Goal: Find contact information: Find contact information

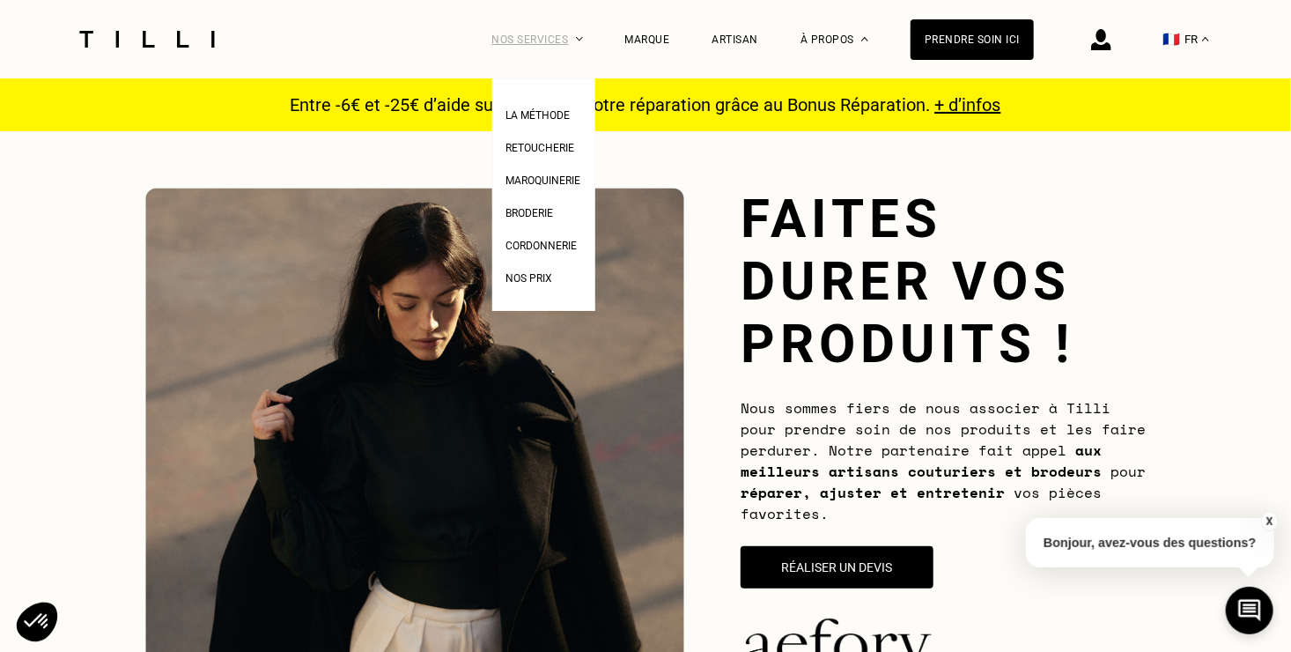
click at [520, 43] on div "Nos services" at bounding box center [537, 39] width 91 height 78
click at [521, 43] on div "Nos services" at bounding box center [537, 39] width 91 height 78
click at [554, 218] on span "Broderie" at bounding box center [530, 213] width 48 height 12
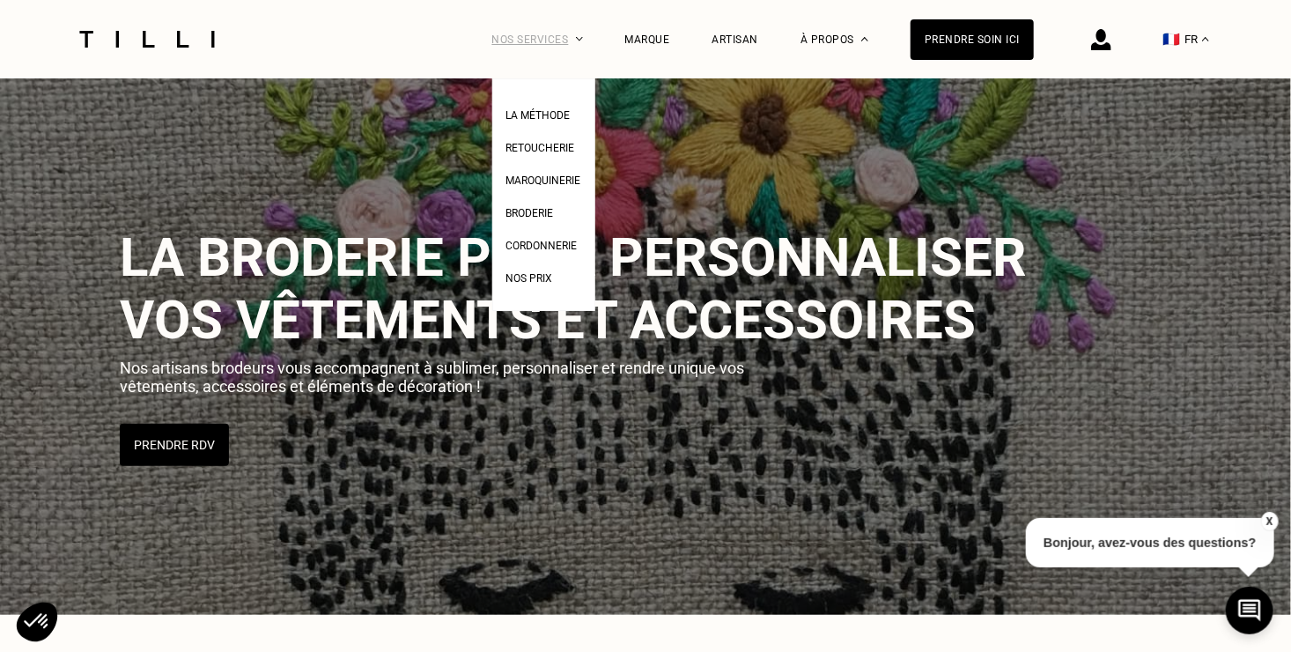
click at [579, 38] on div "Nos services" at bounding box center [537, 39] width 91 height 78
click at [551, 151] on span "Retoucherie" at bounding box center [540, 148] width 69 height 12
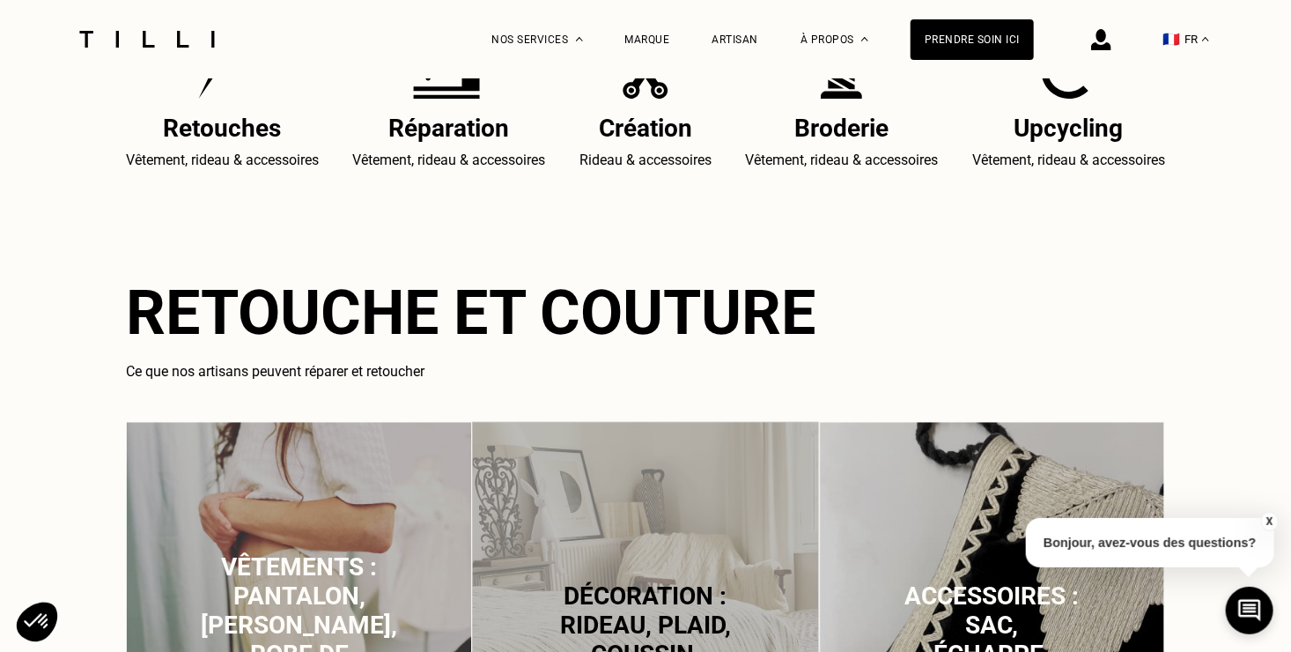
scroll to position [587, 0]
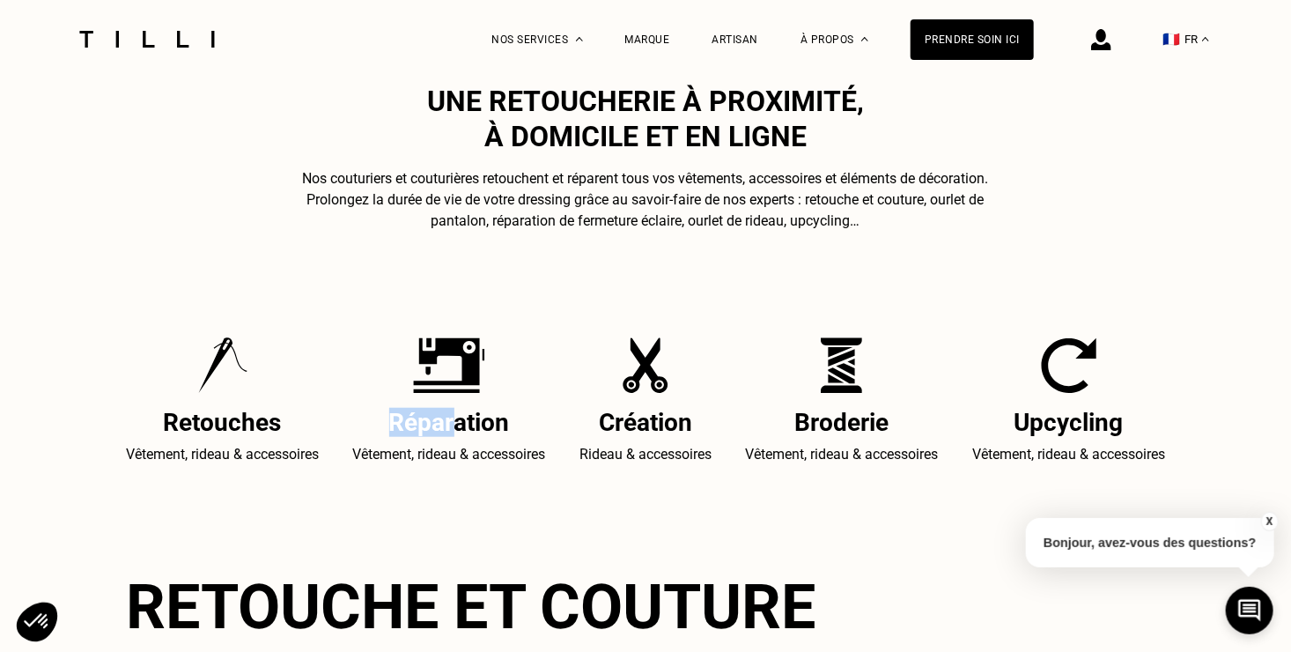
drag, startPoint x: 447, startPoint y: 423, endPoint x: 392, endPoint y: 416, distance: 55.9
click at [392, 416] on h2 "Réparation" at bounding box center [449, 422] width 193 height 29
drag, startPoint x: 392, startPoint y: 416, endPoint x: 326, endPoint y: 416, distance: 66.0
click at [326, 416] on div "Retouches Vêtement, rideau & accessoires Réparation Vêtement, rideau & accessoi…" at bounding box center [645, 401] width 1039 height 128
drag, startPoint x: 196, startPoint y: 412, endPoint x: 211, endPoint y: 412, distance: 15.9
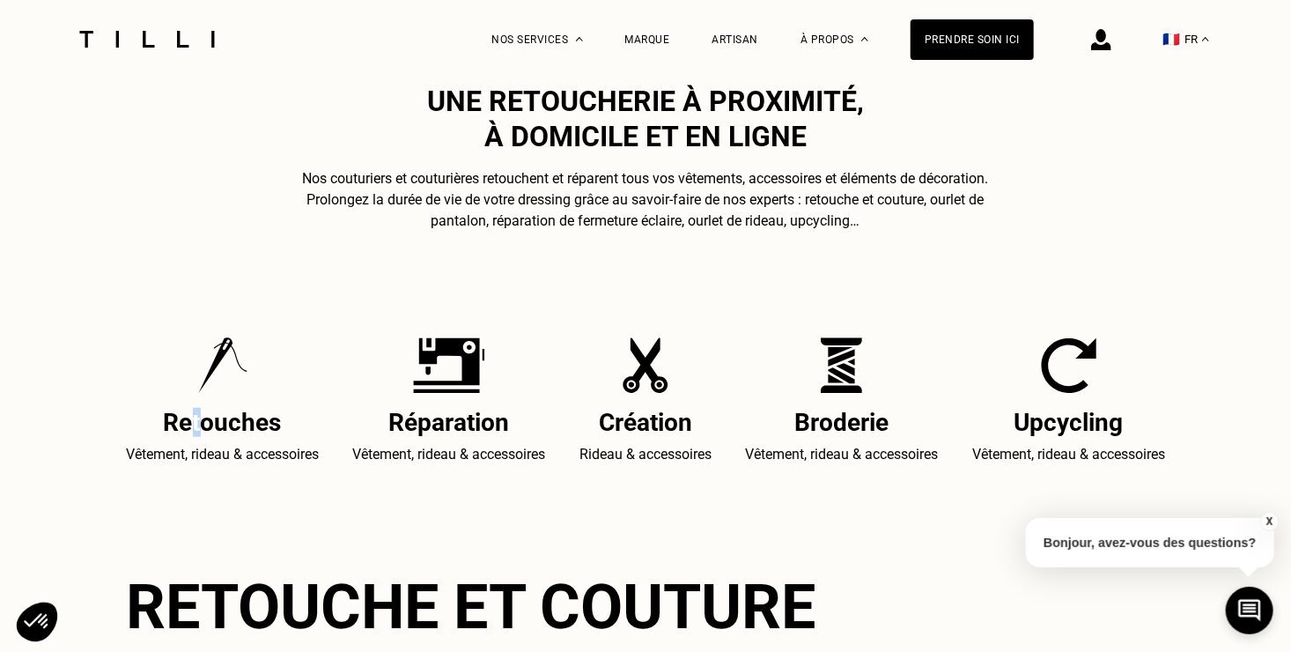
click at [211, 412] on h2 "Retouches" at bounding box center [222, 422] width 193 height 29
click at [712, 453] on div "Retouches Vêtement, rideau & accessoires Réparation Vêtement, rideau & accessoi…" at bounding box center [645, 401] width 1039 height 128
drag, startPoint x: 1053, startPoint y: 475, endPoint x: 1043, endPoint y: 451, distance: 26.0
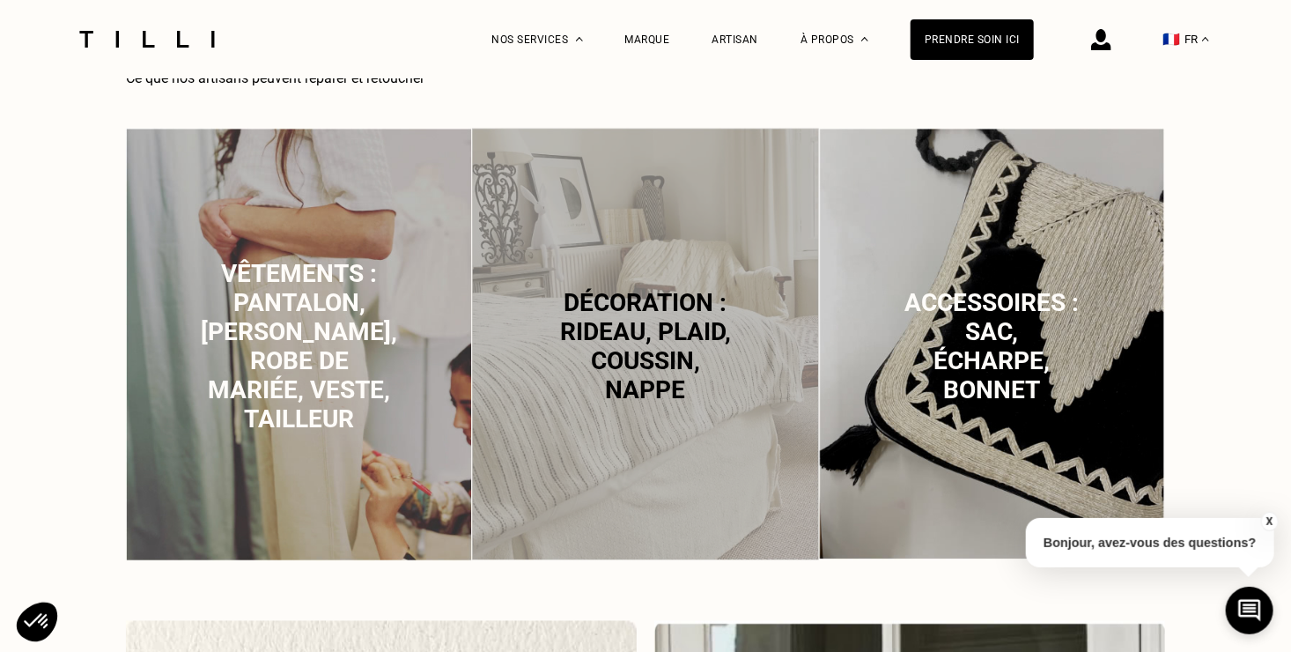
scroll to position [881, 0]
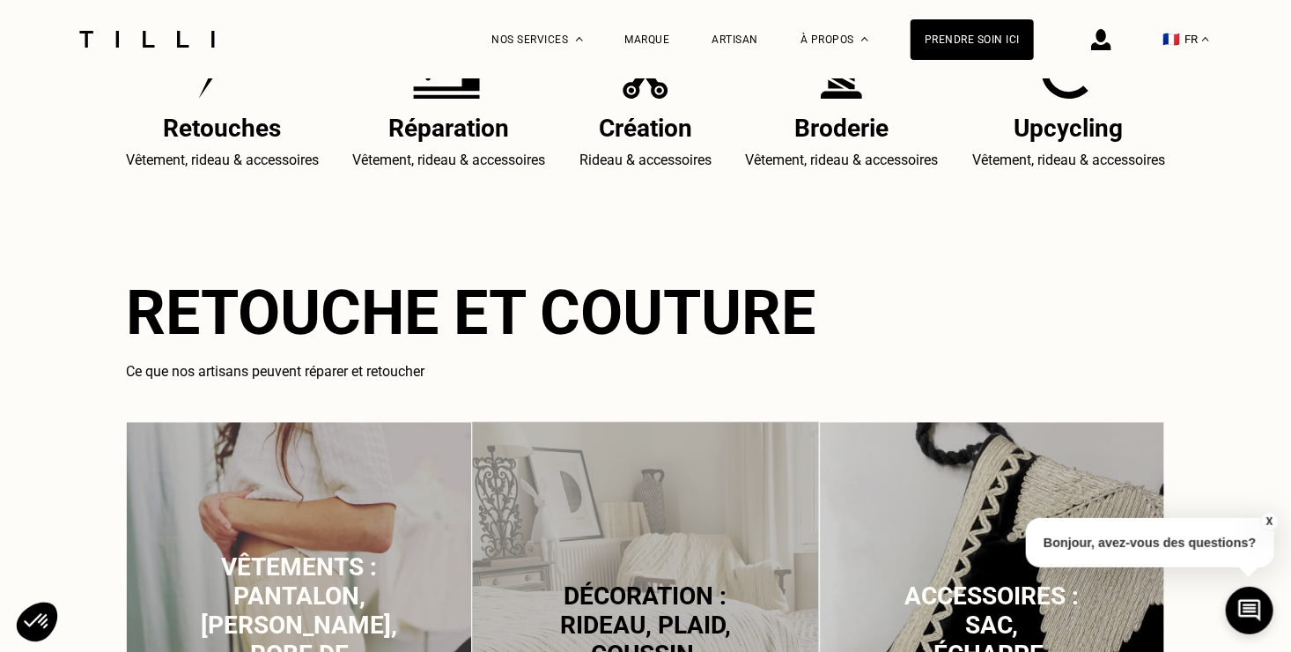
click at [364, 470] on img at bounding box center [299, 638] width 346 height 432
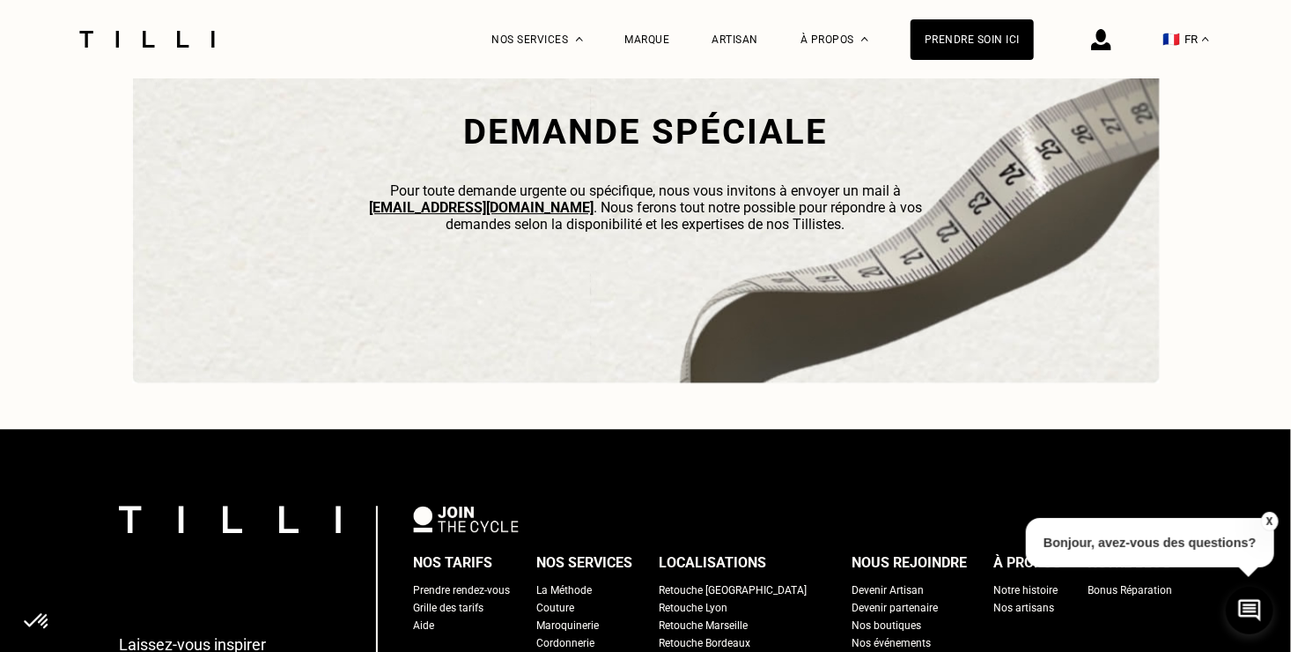
scroll to position [5613, 0]
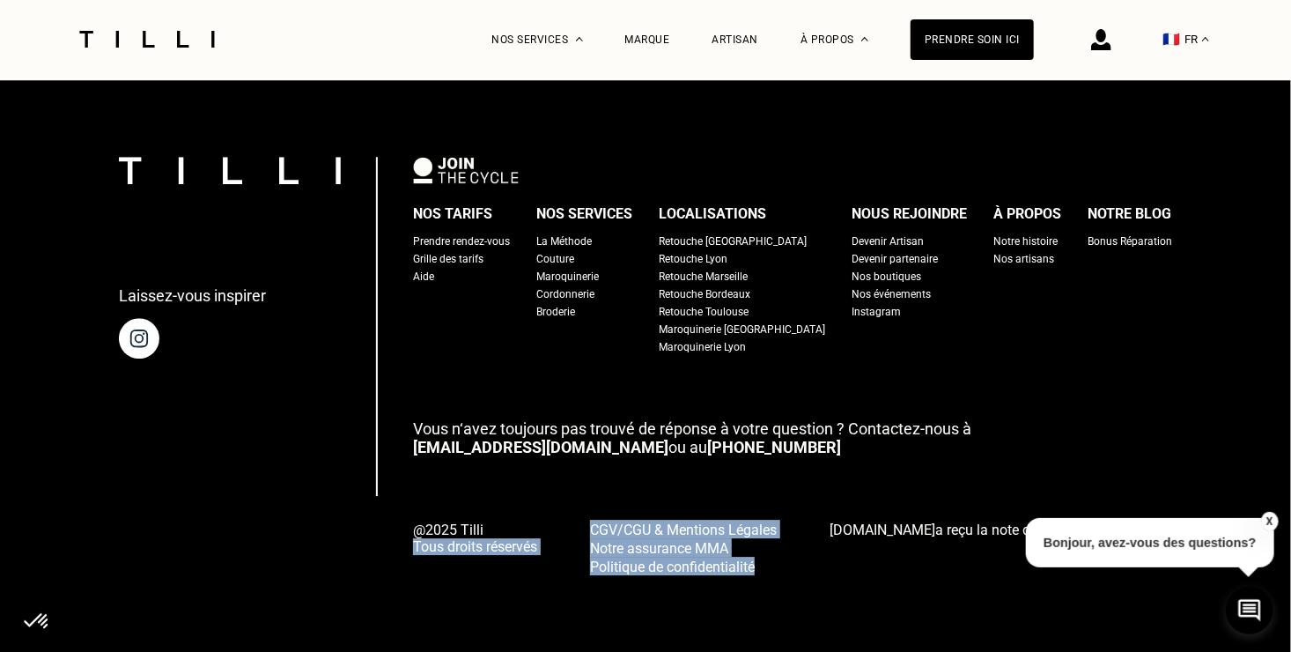
drag, startPoint x: 820, startPoint y: 581, endPoint x: 555, endPoint y: 493, distance: 279.3
click at [555, 493] on div "Laissez-vous inspirer Nos tarifs Prendre rendez-vous Grille des tarifs Aide Nos…" at bounding box center [645, 366] width 1291 height 572
drag, startPoint x: 555, startPoint y: 493, endPoint x: 804, endPoint y: 592, distance: 268.0
click at [804, 592] on div "Laissez-vous inspirer Nos tarifs Prendre rendez-vous Grille des tarifs Aide Nos…" at bounding box center [645, 366] width 1291 height 572
click at [533, 445] on link "[EMAIL_ADDRESS][DOMAIN_NAME]" at bounding box center [540, 447] width 255 height 18
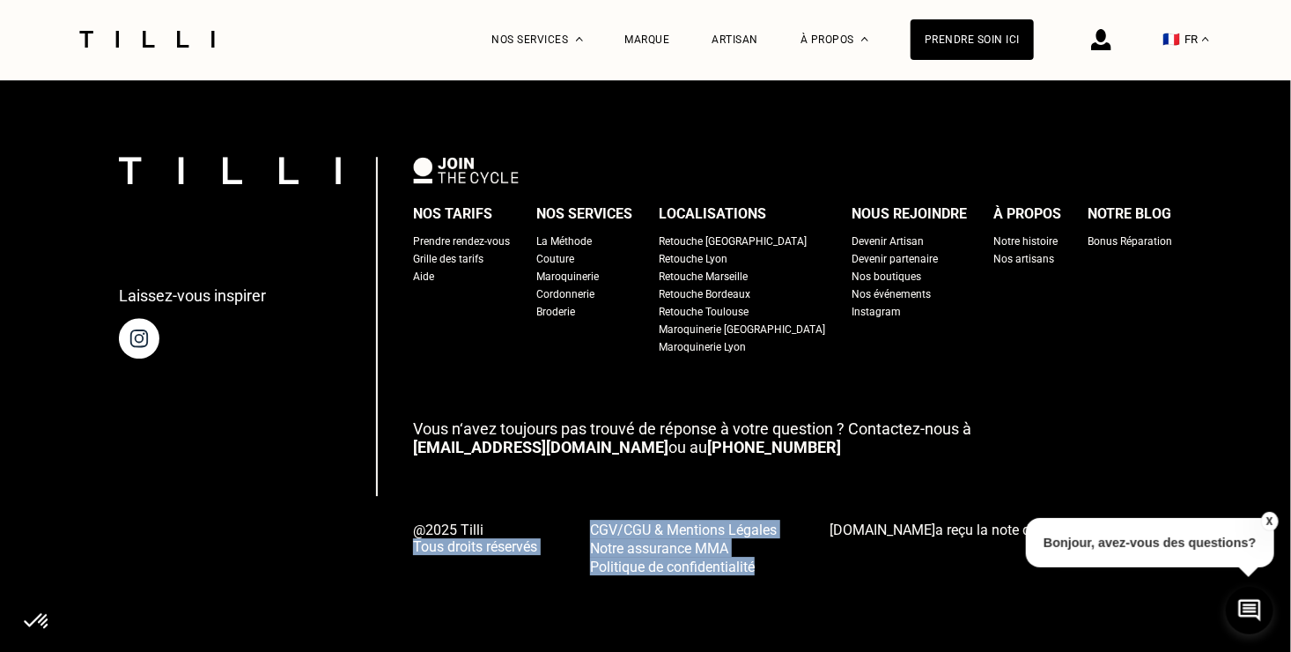
click at [533, 443] on link "[EMAIL_ADDRESS][DOMAIN_NAME]" at bounding box center [540, 447] width 255 height 18
click at [520, 444] on link "[EMAIL_ADDRESS][DOMAIN_NAME]" at bounding box center [540, 447] width 255 height 18
copy div "Tous droits réservés CGV/CGU & Mentions Légales Notre assurance MMA Politique d…"
